Goal: Task Accomplishment & Management: Manage account settings

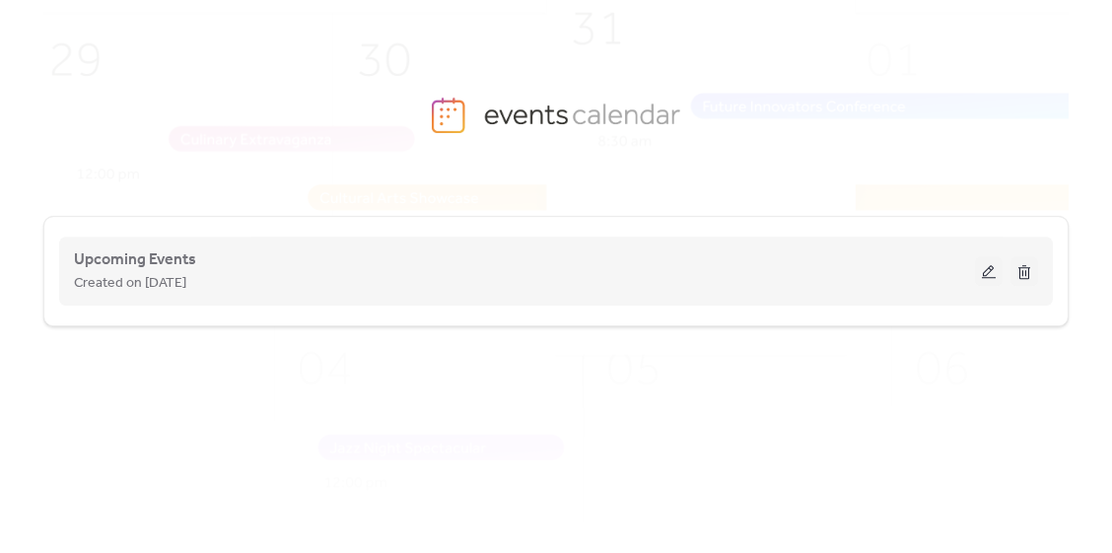
click at [988, 274] on button at bounding box center [989, 271] width 28 height 30
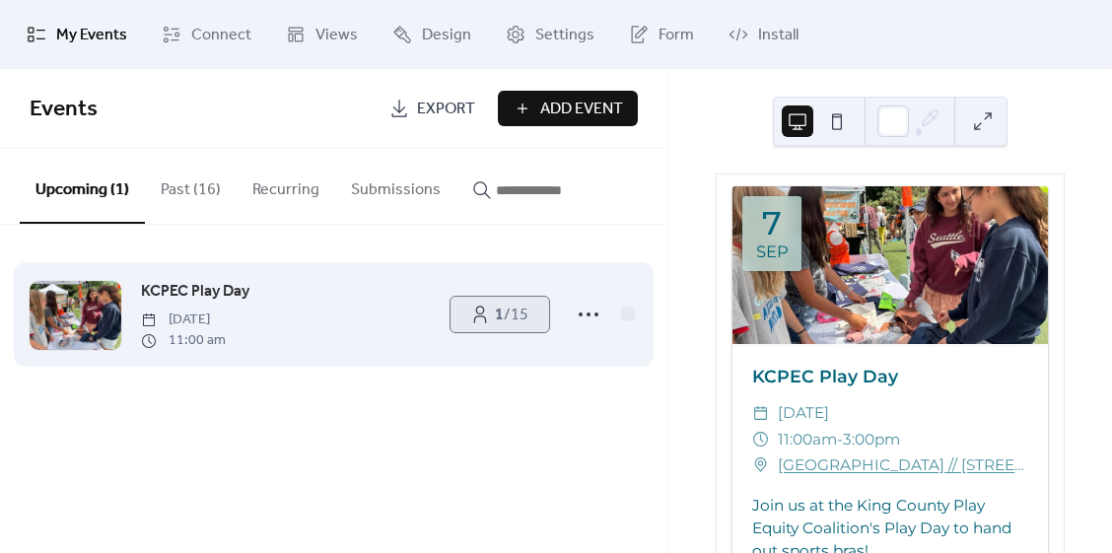
click at [498, 316] on b "1" at bounding box center [499, 315] width 9 height 31
